Goal: Information Seeking & Learning: Learn about a topic

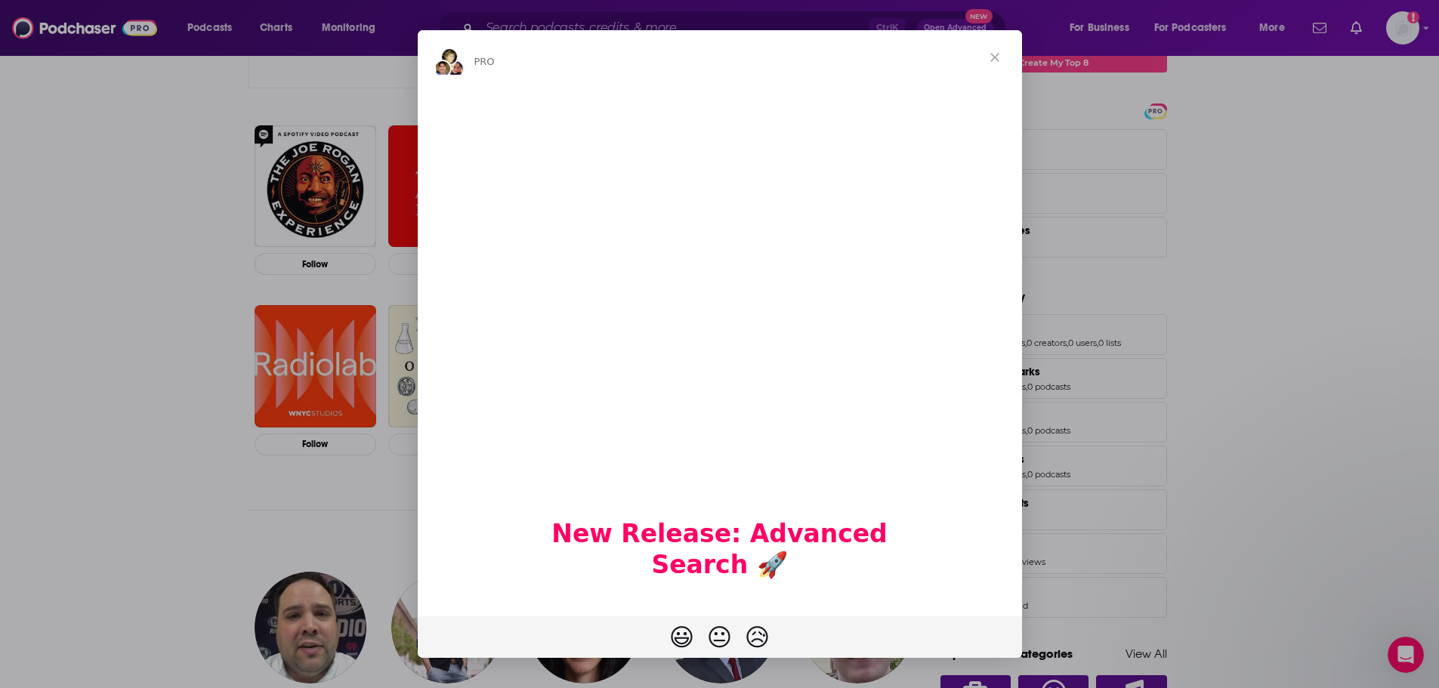
click at [999, 58] on span "Close" at bounding box center [995, 57] width 54 height 54
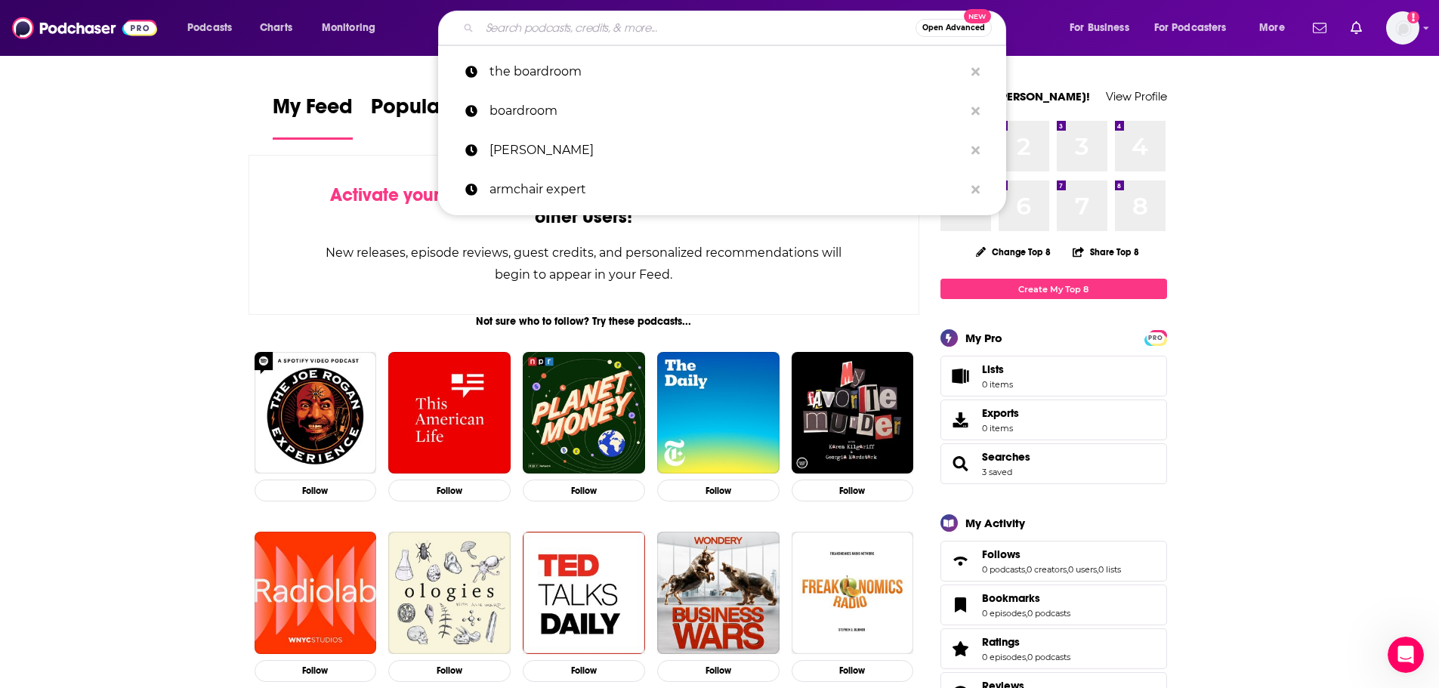
click at [561, 25] on input "Search podcasts, credits, & more..." at bounding box center [698, 28] width 436 height 24
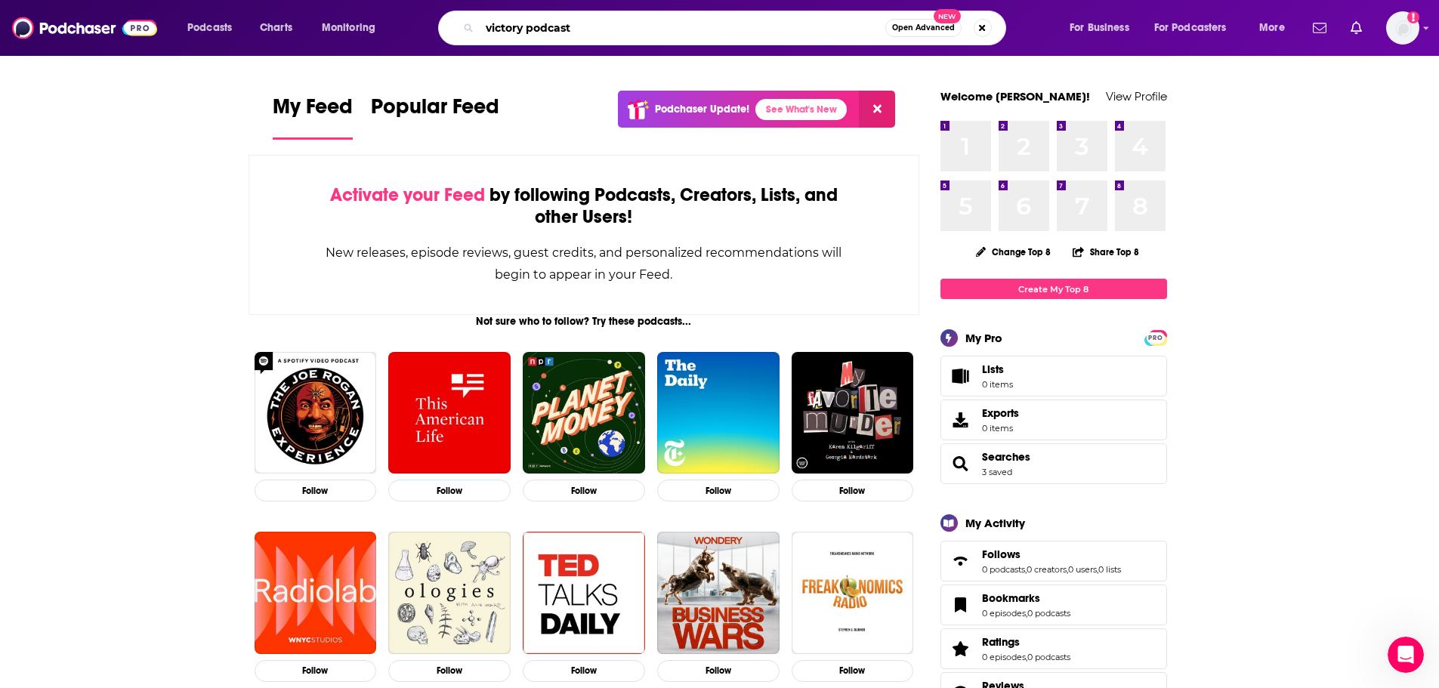
type input "victory podcast"
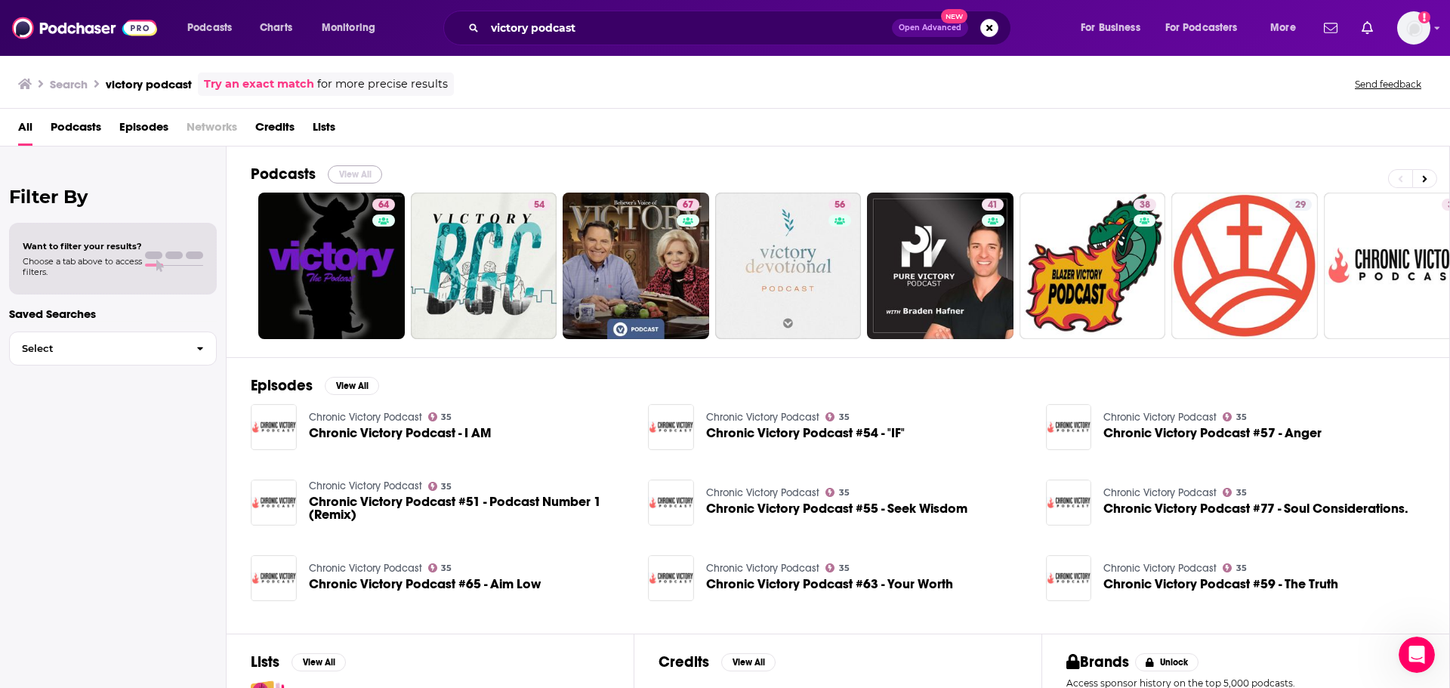
click at [343, 174] on button "View All" at bounding box center [355, 174] width 54 height 18
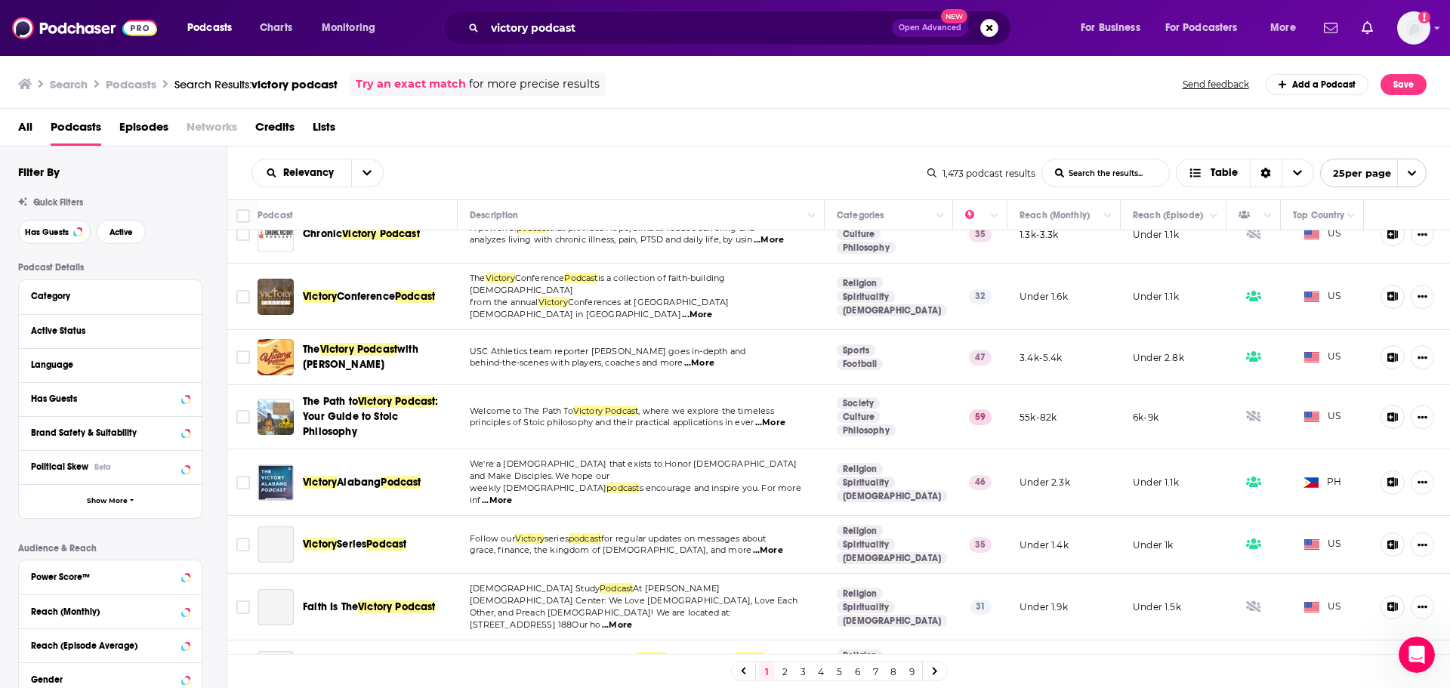
scroll to position [529, 0]
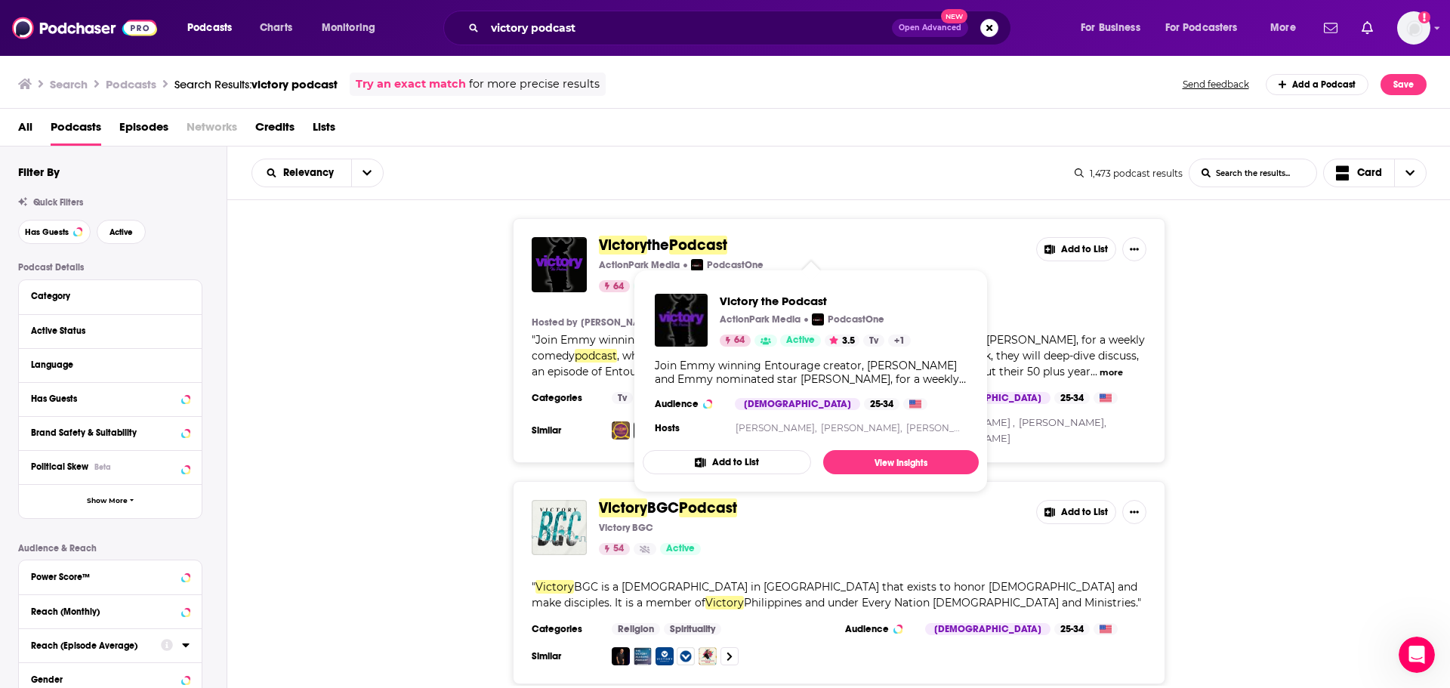
click at [709, 73] on div "Search Podcasts Search Results: victory podcast Try an exact match for more pre…" at bounding box center [722, 84] width 1409 height 23
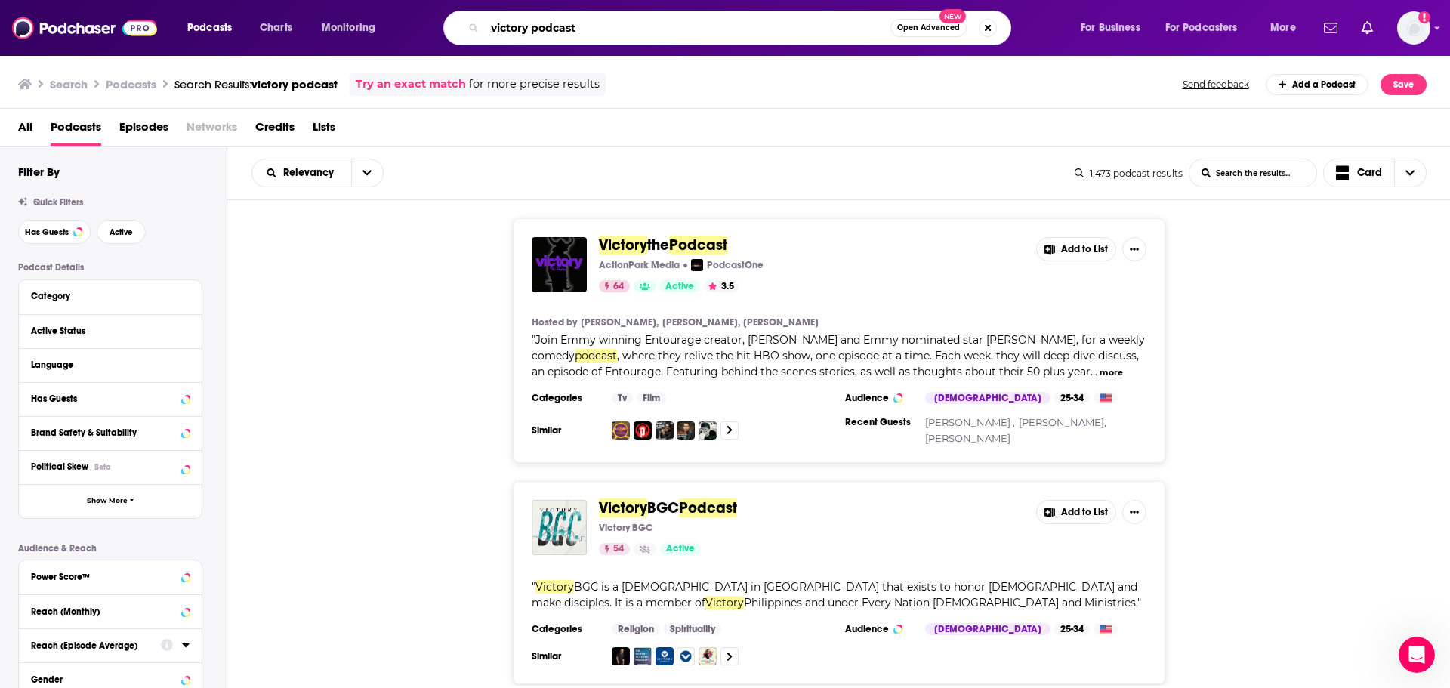
drag, startPoint x: 580, startPoint y: 32, endPoint x: 493, endPoint y: 30, distance: 87.6
click at [493, 30] on input "victory podcast" at bounding box center [688, 28] width 406 height 24
click at [681, 86] on div "Search Podcasts Search Results: victory podcast Try an exact match for more pre…" at bounding box center [722, 84] width 1409 height 23
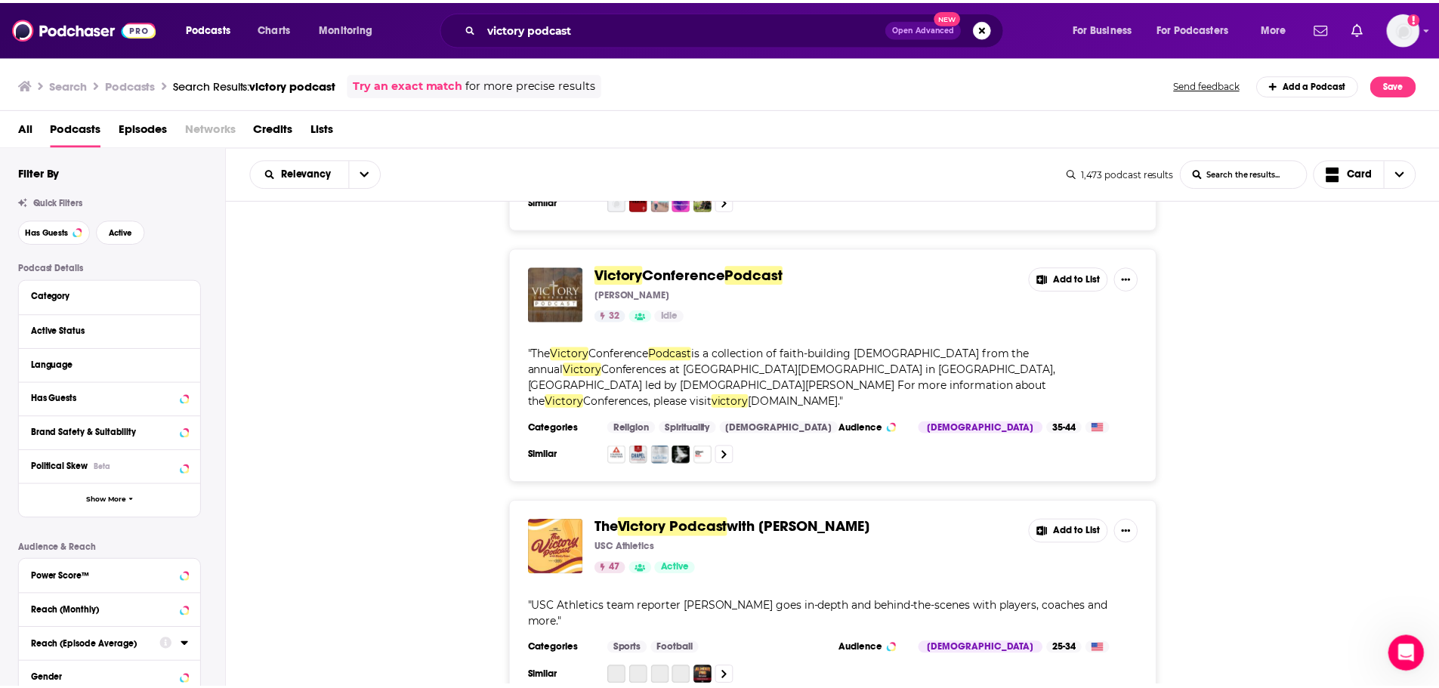
scroll to position [2191, 0]
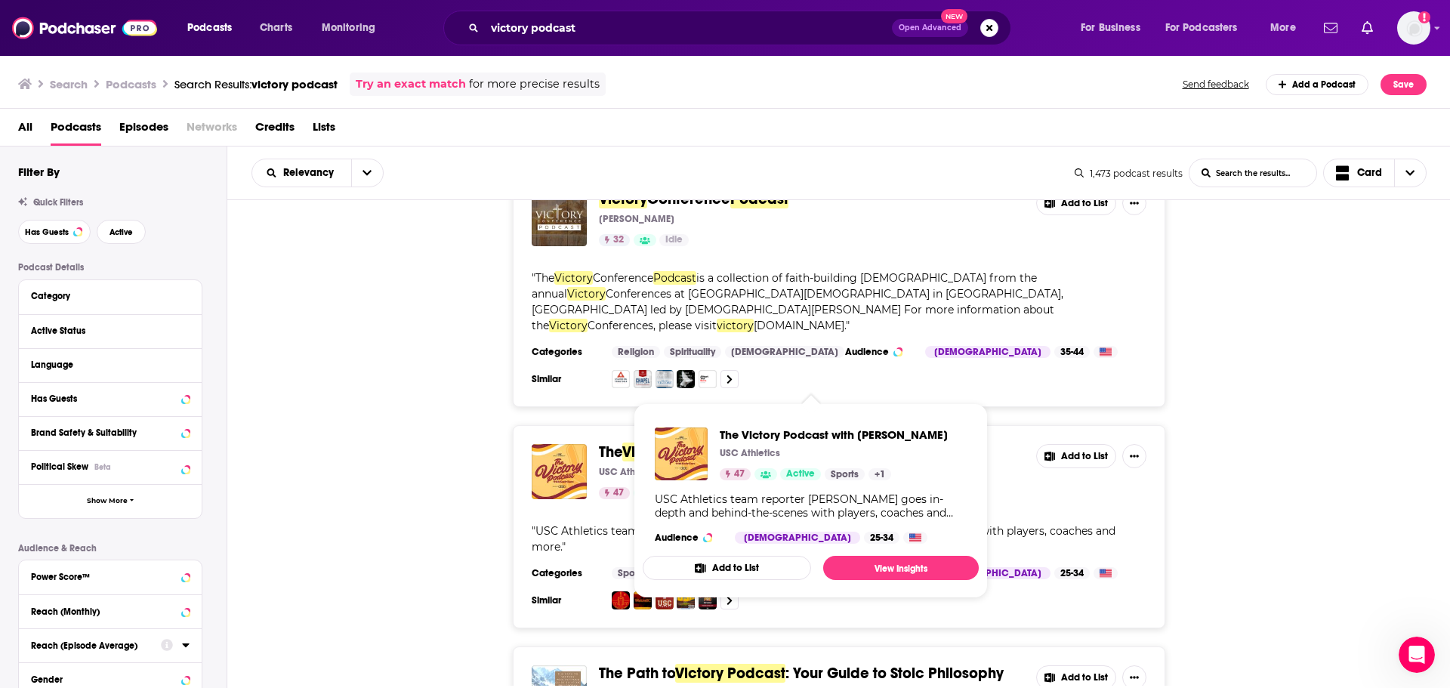
click at [779, 443] on span "with [PERSON_NAME]" at bounding box center [805, 452] width 144 height 19
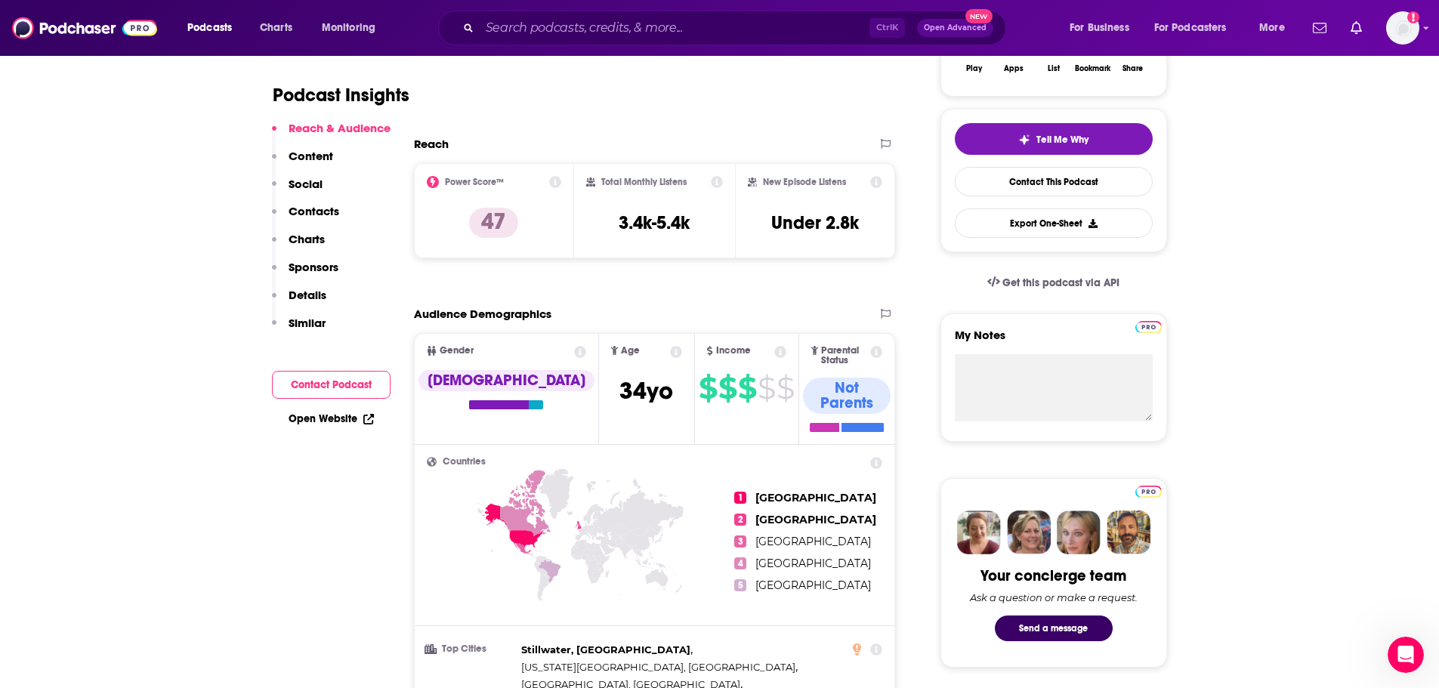
scroll to position [302, 0]
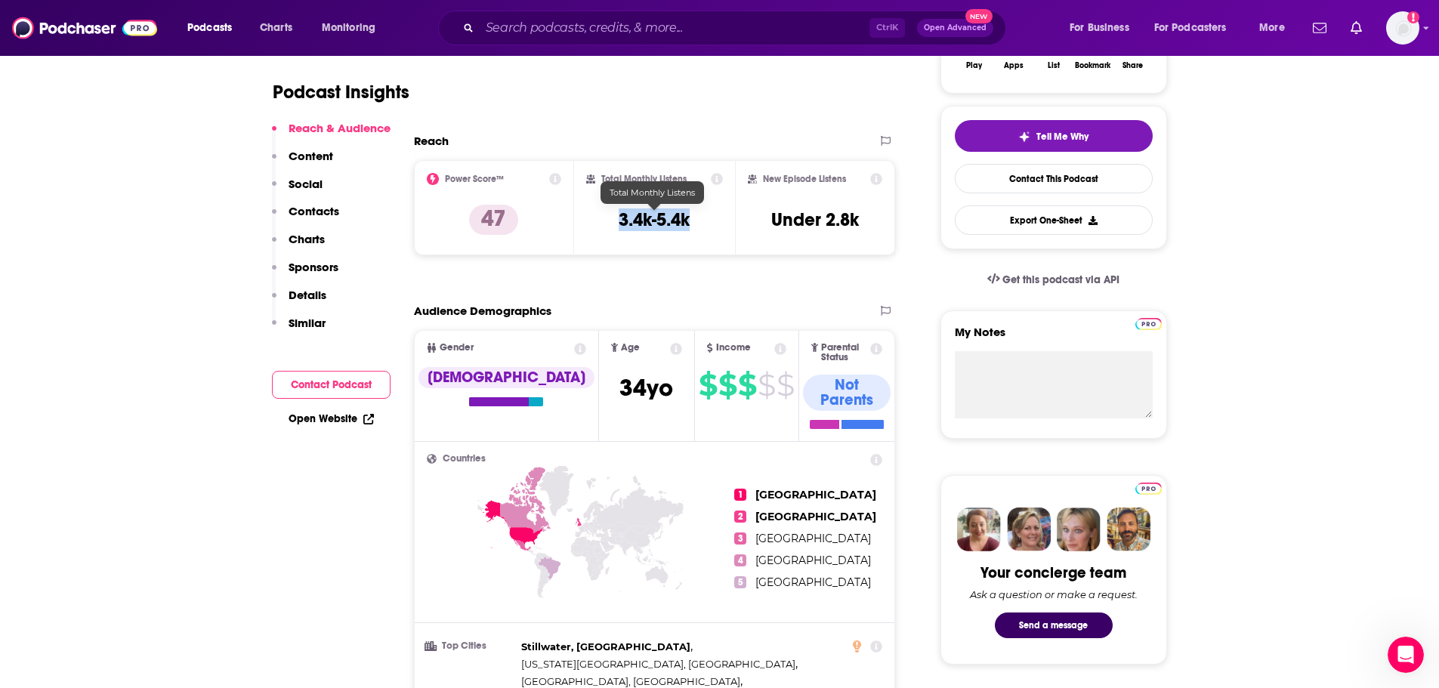
drag, startPoint x: 704, startPoint y: 228, endPoint x: 619, endPoint y: 218, distance: 85.2
click at [619, 218] on div "Total Monthly Listens 3.4k-5.4k" at bounding box center [654, 207] width 137 height 69
click at [641, 237] on div "Total Monthly Listens 3.4k-5.4k" at bounding box center [654, 207] width 137 height 69
click at [875, 175] on icon at bounding box center [877, 179] width 12 height 12
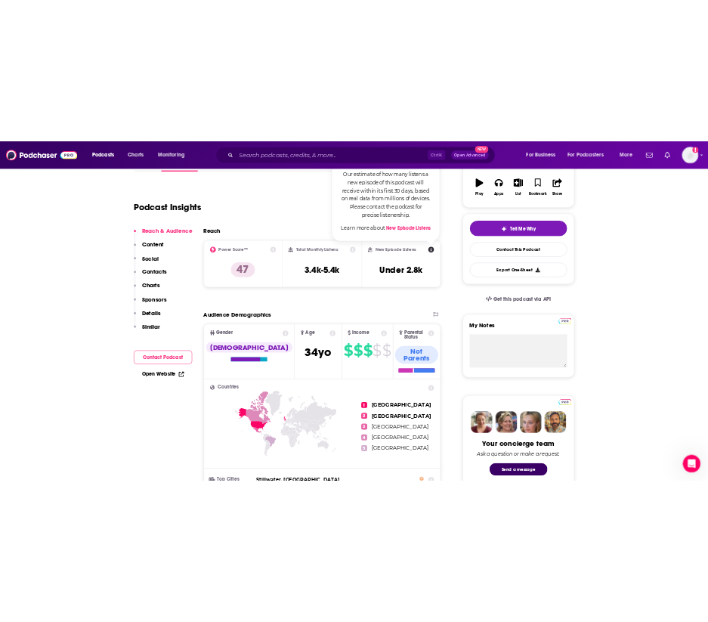
scroll to position [227, 0]
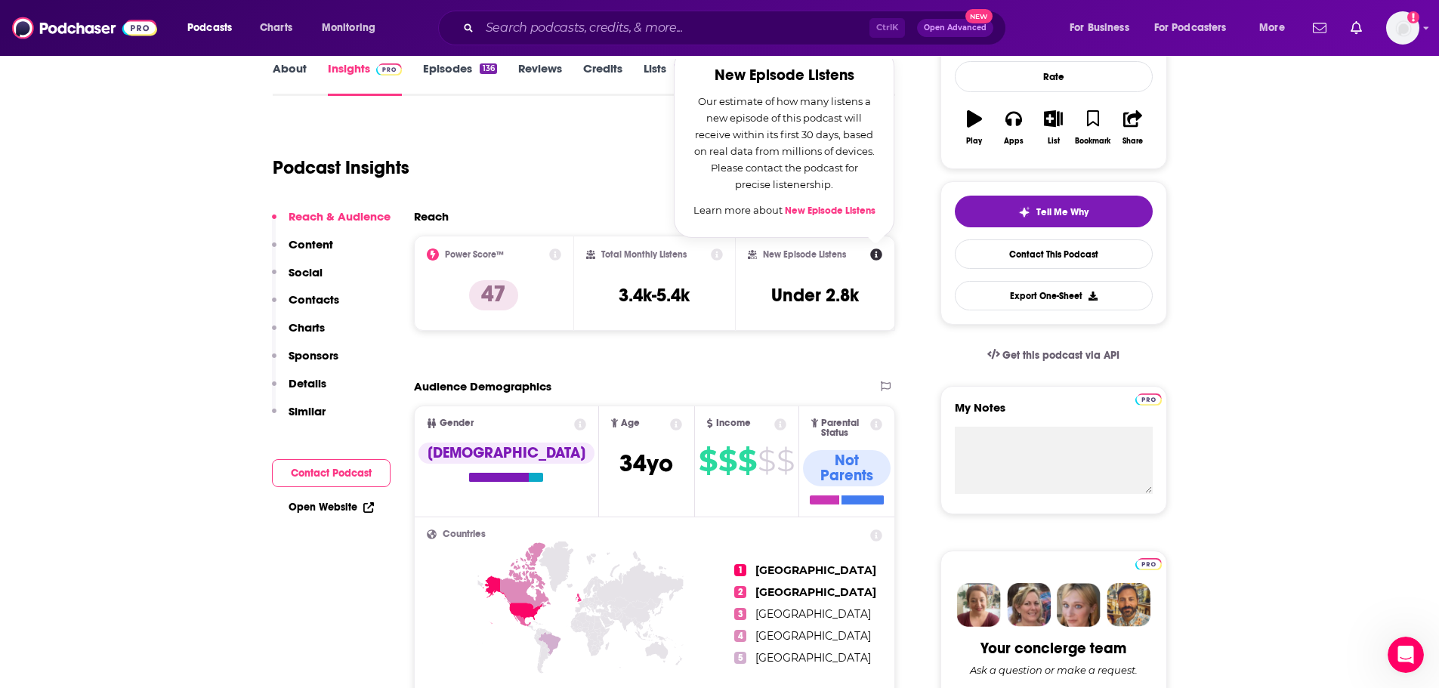
click at [859, 288] on h3 "Under 2.8k" at bounding box center [815, 295] width 88 height 23
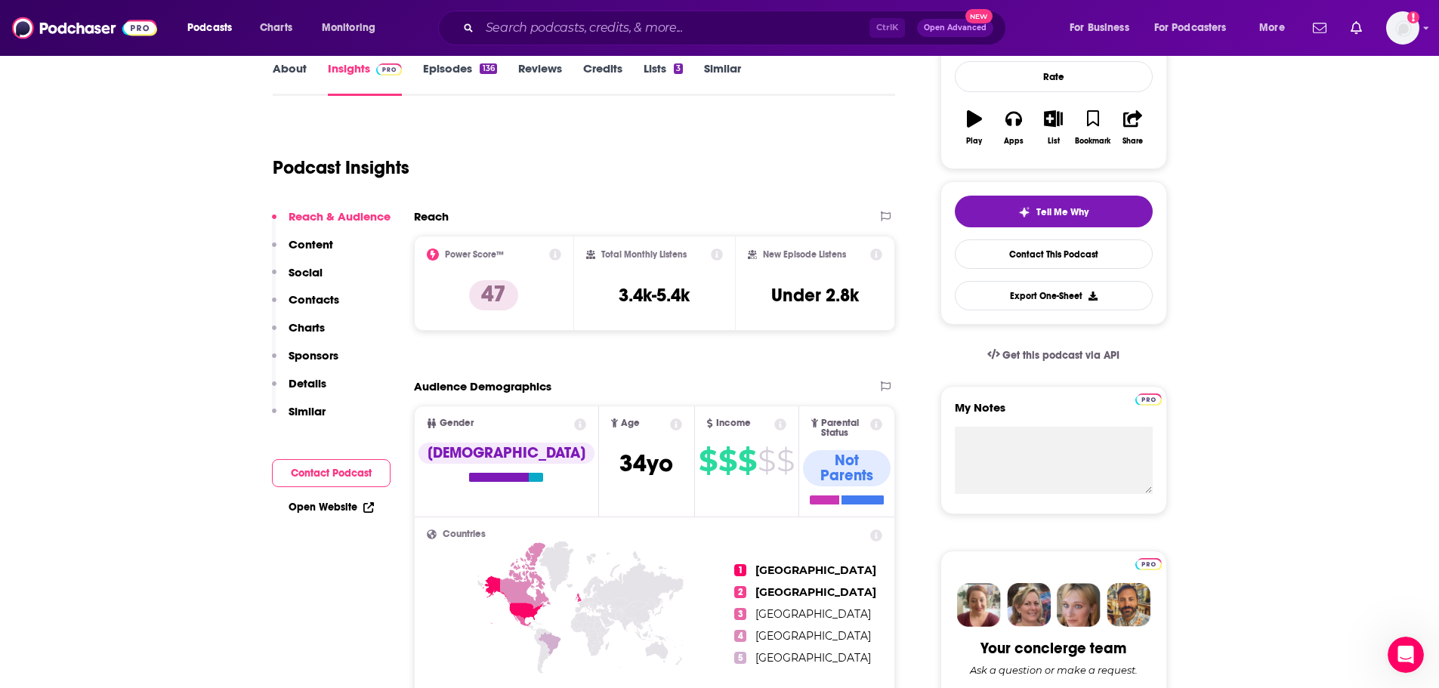
click at [863, 292] on div "New Episode Listens Under 2.8k" at bounding box center [815, 283] width 135 height 69
drag, startPoint x: 860, startPoint y: 295, endPoint x: 822, endPoint y: 295, distance: 38.5
click at [835, 294] on div "New Episode Listens Under 2.8k" at bounding box center [815, 283] width 135 height 69
click at [781, 293] on h3 "Under 2.8k" at bounding box center [815, 295] width 88 height 23
drag, startPoint x: 862, startPoint y: 300, endPoint x: 769, endPoint y: 299, distance: 92.9
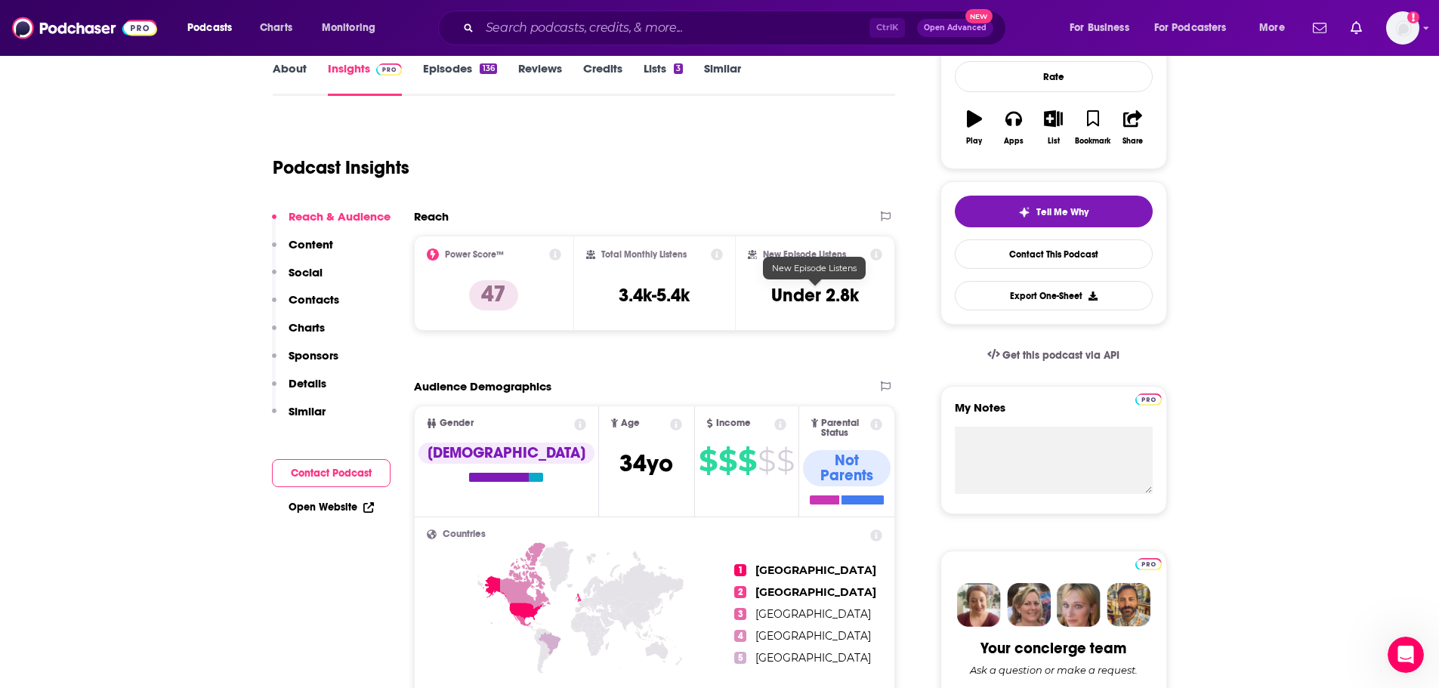
click at [769, 299] on div "New Episode Listens Under 2.8k" at bounding box center [815, 283] width 135 height 69
